Goal: Task Accomplishment & Management: Use online tool/utility

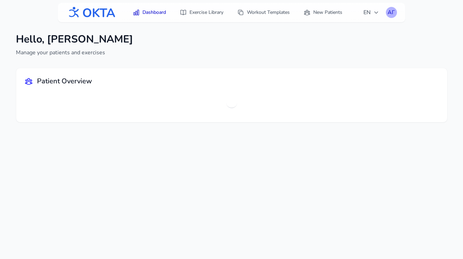
click at [391, 13] on div "АГ" at bounding box center [391, 12] width 11 height 11
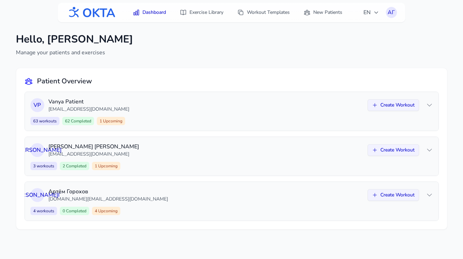
click at [367, 42] on div "Hello, [PERSON_NAME] Manage your patients and exercises" at bounding box center [231, 45] width 431 height 24
click at [392, 15] on div "АГ" at bounding box center [391, 12] width 11 height 11
click at [380, 40] on link "Logout" at bounding box center [357, 41] width 77 height 12
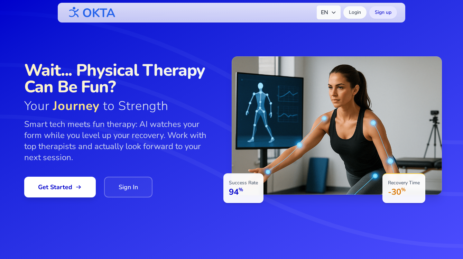
click at [328, 11] on span "EN" at bounding box center [329, 12] width 16 height 8
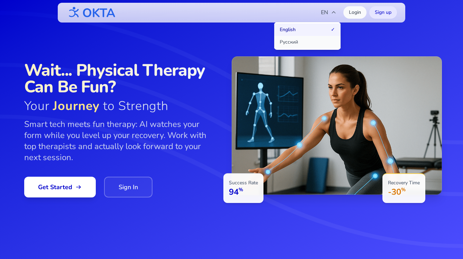
click at [301, 43] on button "Русский" at bounding box center [307, 42] width 66 height 12
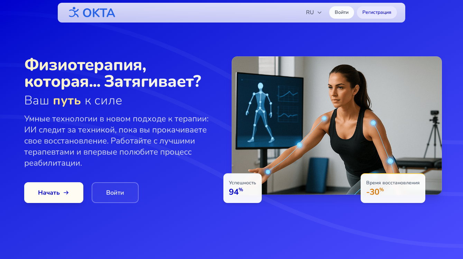
click at [61, 192] on span "Начать" at bounding box center [53, 193] width 31 height 10
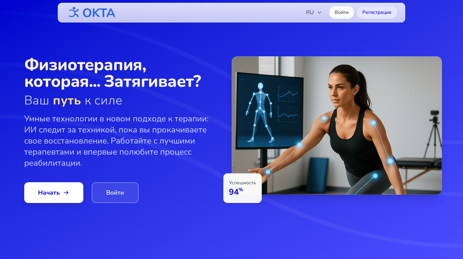
click at [123, 192] on link "Войти" at bounding box center [115, 192] width 47 height 21
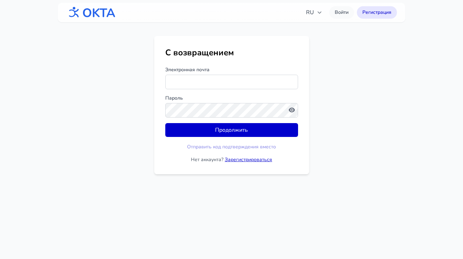
click at [249, 161] on link "Зарегистрироваться" at bounding box center [248, 159] width 47 height 7
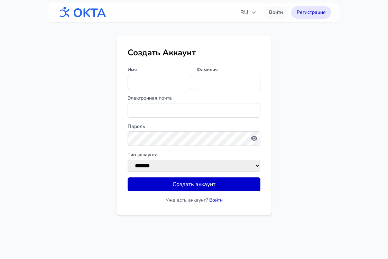
click at [61, 57] on main "Создать Аккаунт Имя Фамилия Электронная почта Пароль Тип аккаунта ******* **** …" at bounding box center [194, 125] width 388 height 179
click at [79, 13] on img at bounding box center [82, 12] width 50 height 18
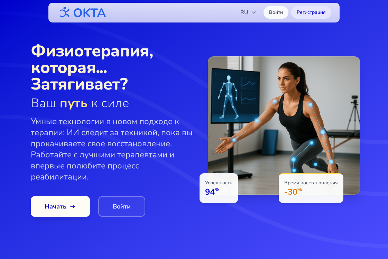
click at [65, 206] on span "Начать" at bounding box center [60, 207] width 31 height 10
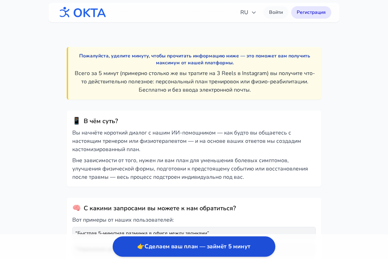
click at [179, 246] on button "👉 Сделаем ваш план — займёт 5 минут" at bounding box center [194, 246] width 162 height 20
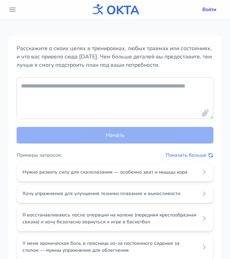
click at [227, 48] on div "Расскажите о своих целях в тренировках, любых травмах или состояниях, и что вас…" at bounding box center [115, 171] width 230 height 305
